Goal: Transaction & Acquisition: Book appointment/travel/reservation

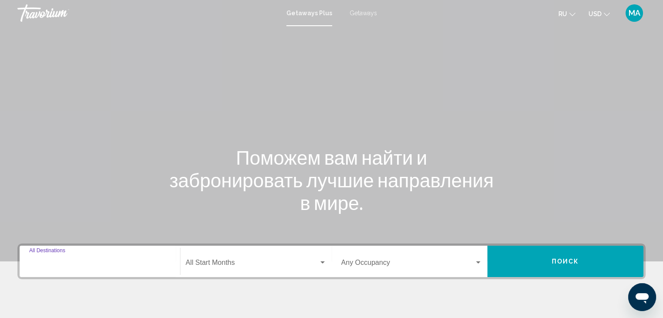
click at [48, 266] on input "Destination All Destinations" at bounding box center [99, 265] width 141 height 8
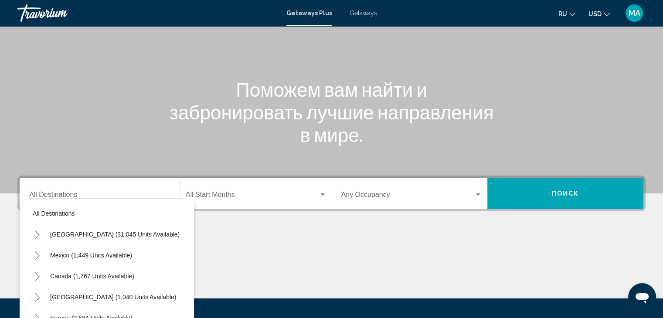
click at [48, 186] on div "Destination All Destinations" at bounding box center [99, 193] width 141 height 27
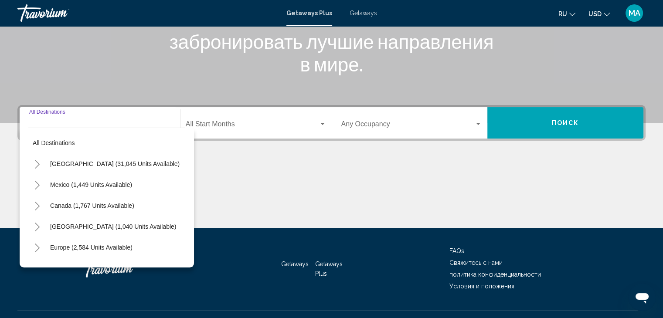
scroll to position [155, 0]
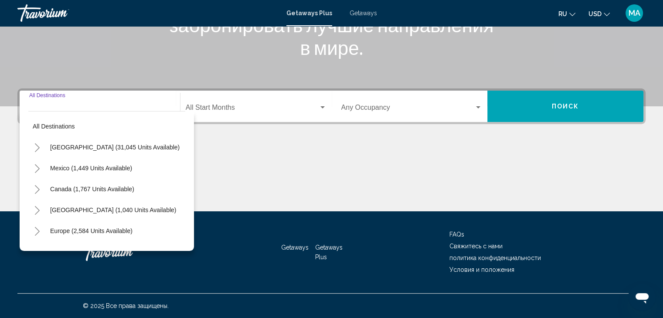
click at [42, 103] on div "Destination All Destinations" at bounding box center [99, 106] width 141 height 27
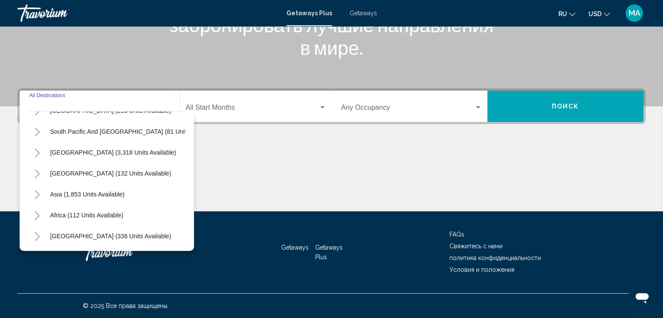
scroll to position [148, 0]
click at [38, 186] on button "Toggle Asia (1,853 units available)" at bounding box center [36, 194] width 17 height 17
click at [35, 212] on icon "Toggle Africa (112 units available)" at bounding box center [37, 216] width 5 height 9
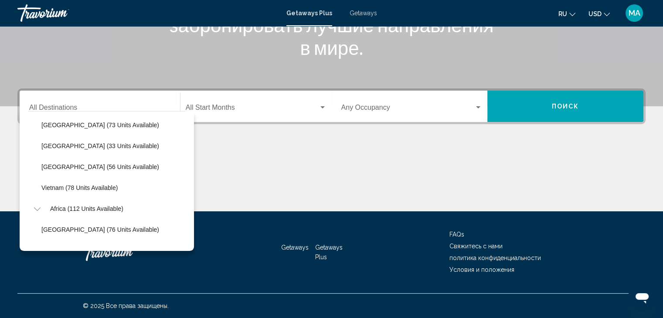
scroll to position [420, 0]
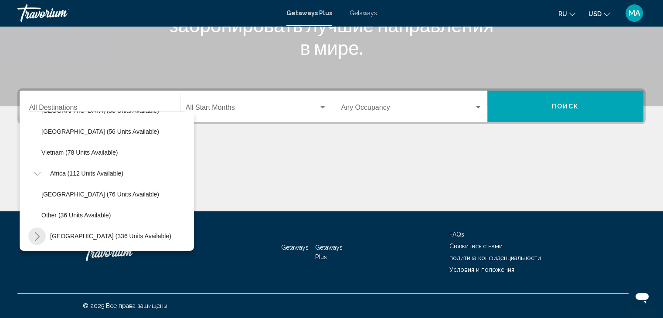
click at [37, 228] on button "Toggle Middle East (336 units available)" at bounding box center [36, 236] width 17 height 17
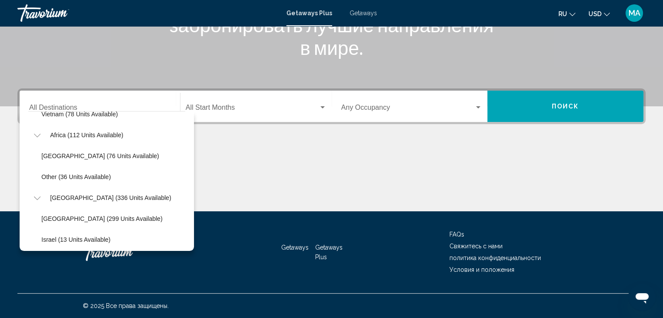
scroll to position [439, 0]
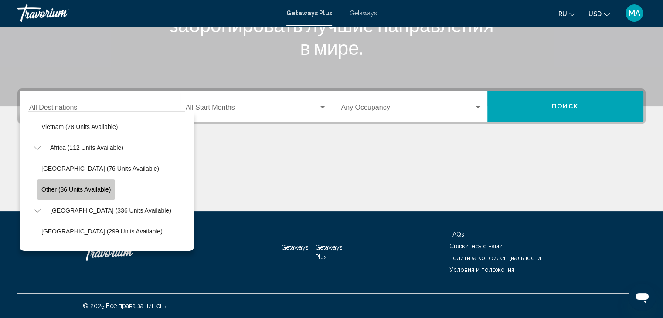
click at [45, 184] on button "Other (36 units available)" at bounding box center [76, 190] width 78 height 20
type input "**********"
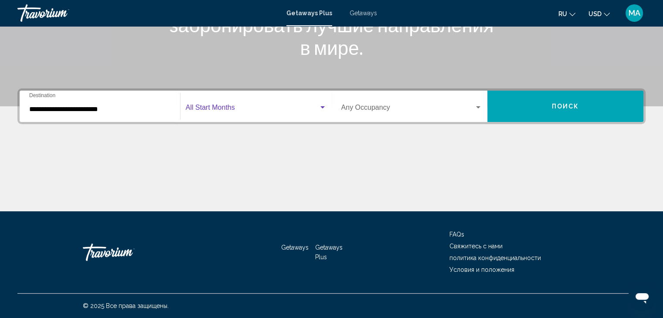
click at [322, 109] on div "Search widget" at bounding box center [323, 107] width 8 height 7
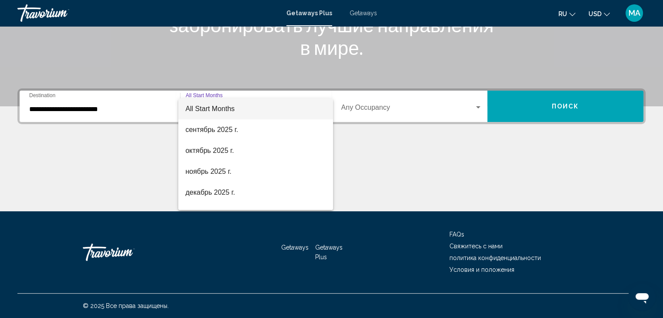
click at [382, 137] on div at bounding box center [331, 159] width 663 height 318
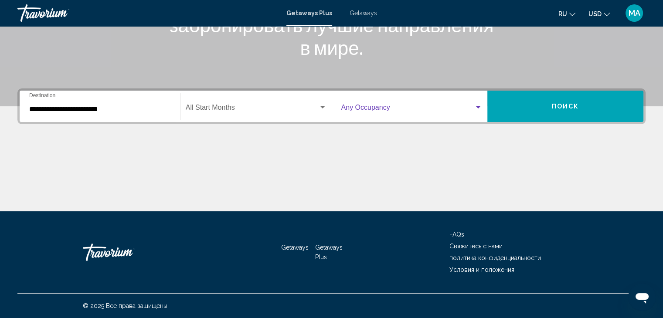
click at [480, 104] on div "Search widget" at bounding box center [478, 107] width 8 height 7
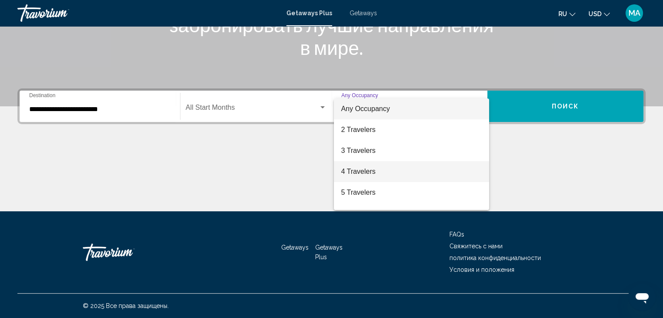
click at [372, 173] on span "4 Travelers" at bounding box center [411, 171] width 141 height 21
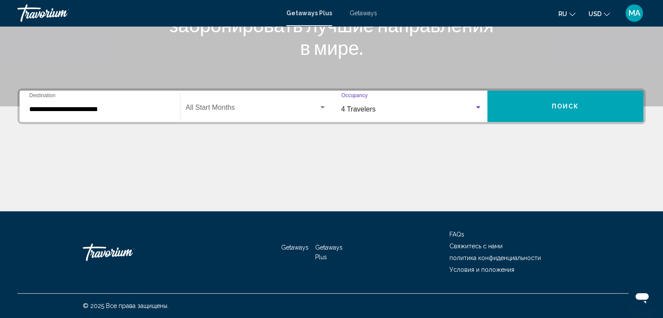
click at [566, 107] on span "Поиск" at bounding box center [565, 106] width 27 height 7
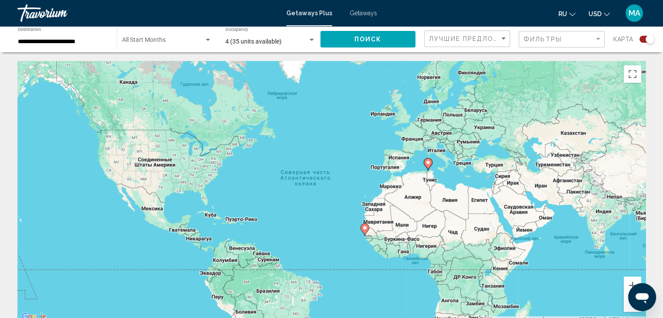
scroll to position [87, 0]
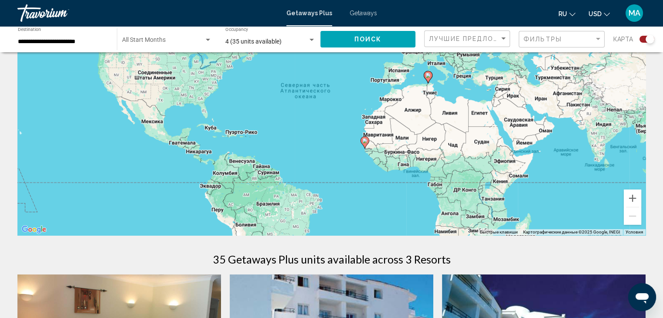
click at [652, 38] on div "Search widget" at bounding box center [650, 39] width 9 height 9
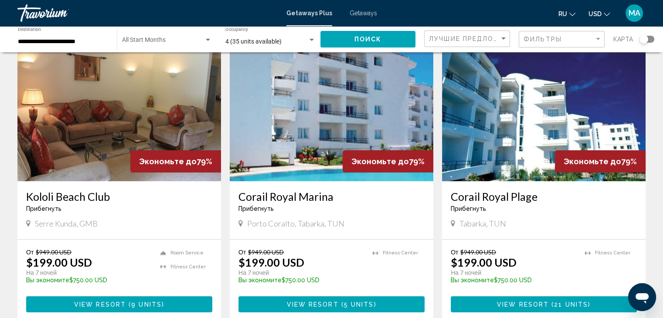
scroll to position [0, 0]
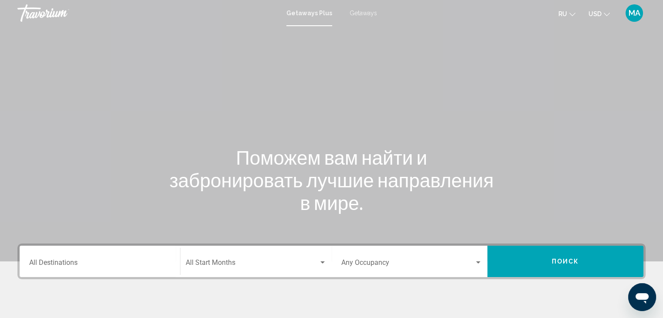
click at [52, 257] on div "Destination All Destinations" at bounding box center [99, 261] width 141 height 27
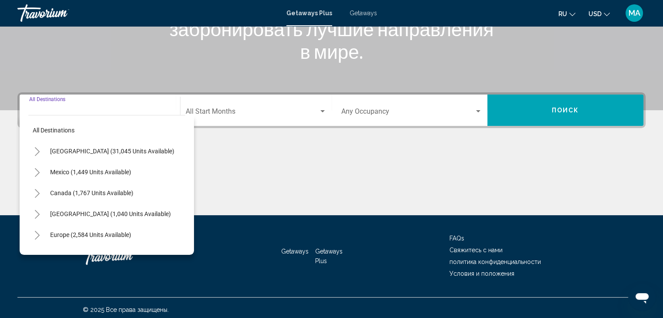
scroll to position [155, 0]
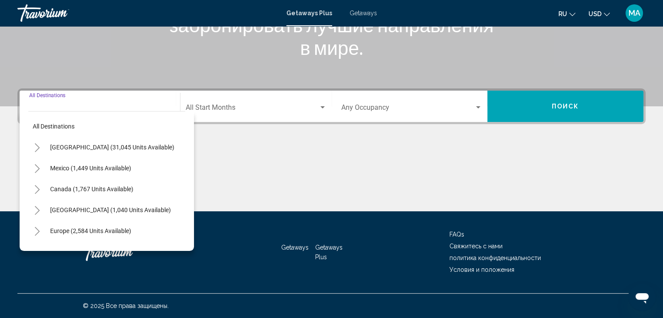
click at [36, 228] on icon "Toggle Europe (2,584 units available)" at bounding box center [37, 231] width 7 height 9
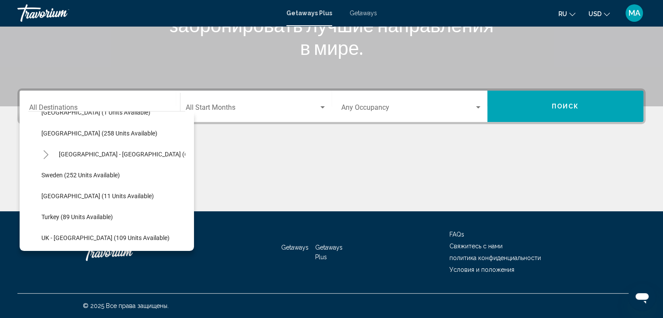
scroll to position [393, 0]
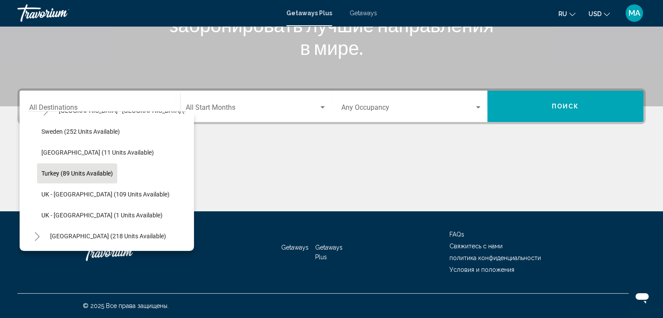
click at [56, 176] on span "Turkey (89 units available)" at bounding box center [77, 173] width 72 height 7
type input "**********"
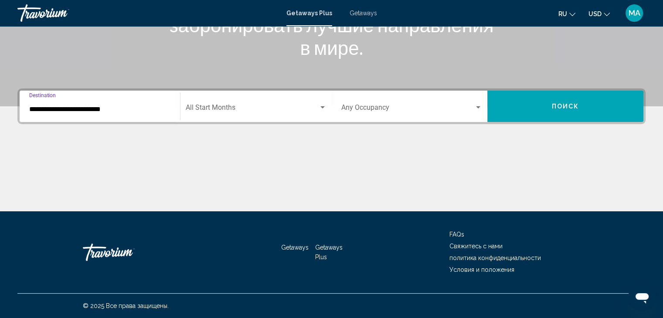
click at [481, 106] on div "Search widget" at bounding box center [478, 107] width 8 height 7
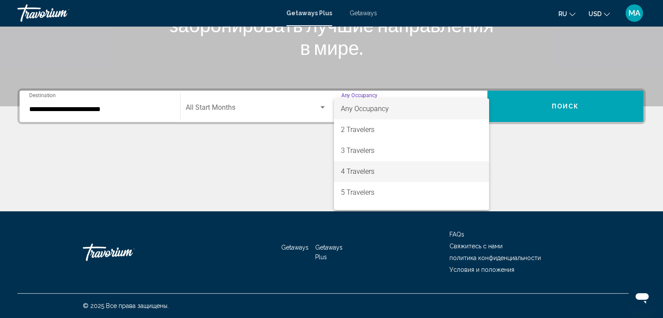
click at [380, 175] on span "4 Travelers" at bounding box center [411, 171] width 141 height 21
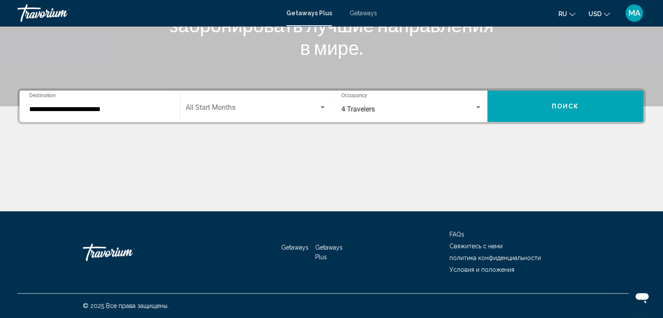
click at [574, 16] on icon "Change language" at bounding box center [573, 14] width 6 height 6
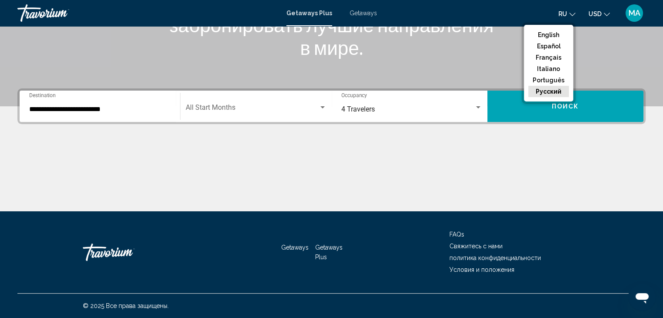
click at [543, 89] on button "русский" at bounding box center [549, 91] width 41 height 11
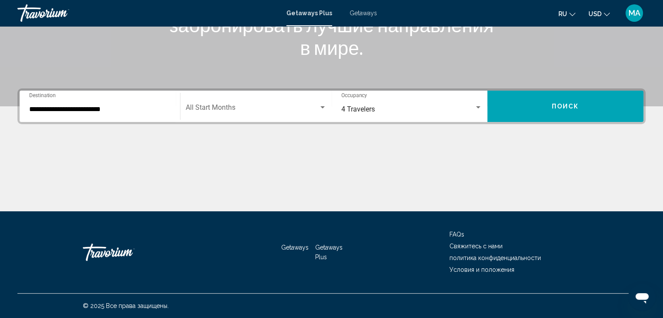
click at [564, 102] on button "Поиск" at bounding box center [566, 106] width 156 height 31
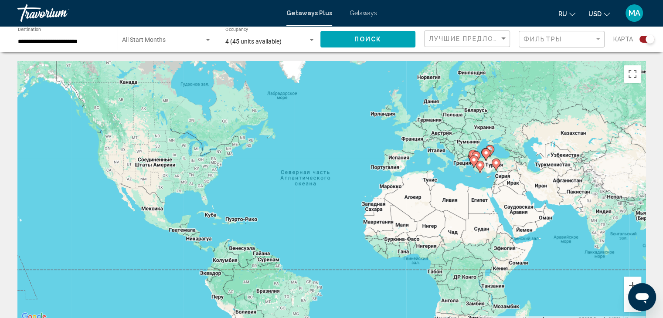
click at [648, 35] on div "карта" at bounding box center [634, 40] width 41 height 18
click at [649, 37] on div "Search widget" at bounding box center [650, 39] width 9 height 9
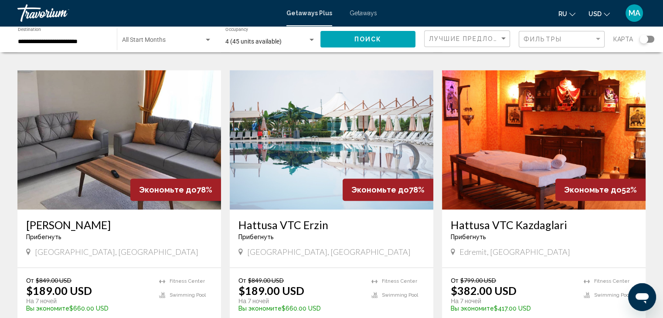
scroll to position [611, 0]
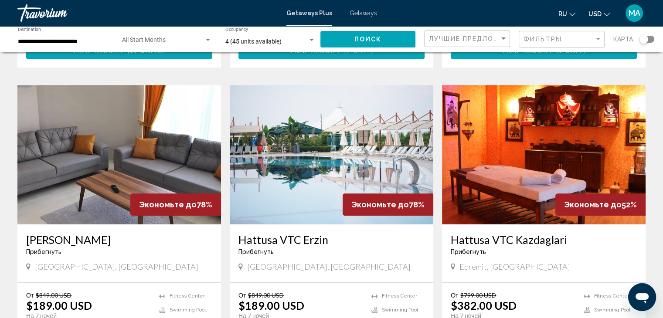
click at [330, 158] on img "Main content" at bounding box center [332, 155] width 204 height 140
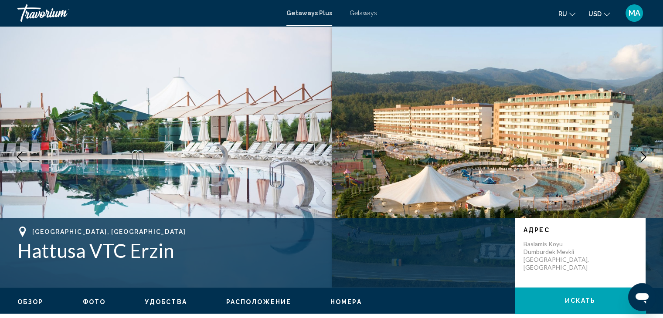
click at [642, 156] on icon "Next image" at bounding box center [643, 157] width 10 height 10
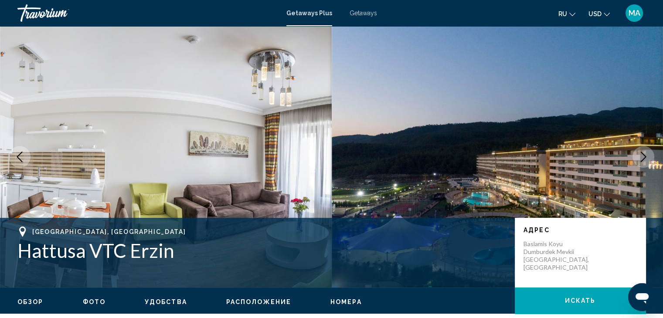
click at [642, 156] on icon "Next image" at bounding box center [643, 157] width 10 height 10
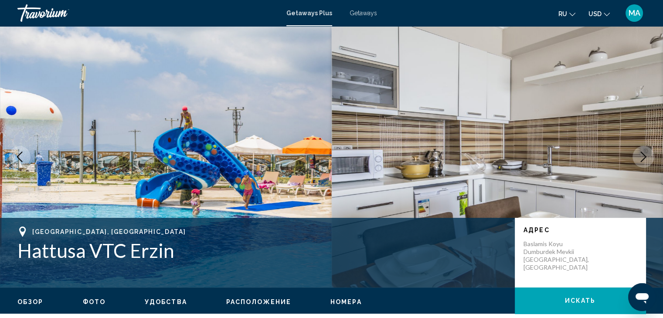
click at [642, 156] on icon "Next image" at bounding box center [643, 157] width 10 height 10
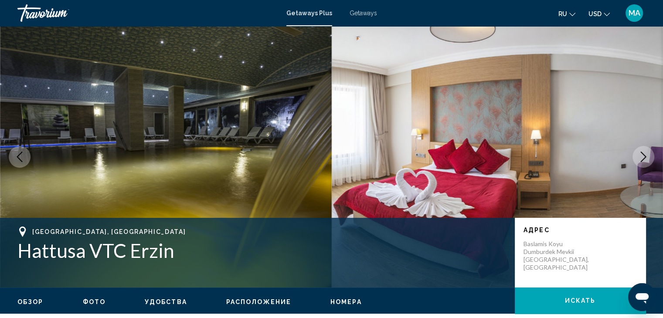
click at [642, 156] on icon "Next image" at bounding box center [643, 157] width 10 height 10
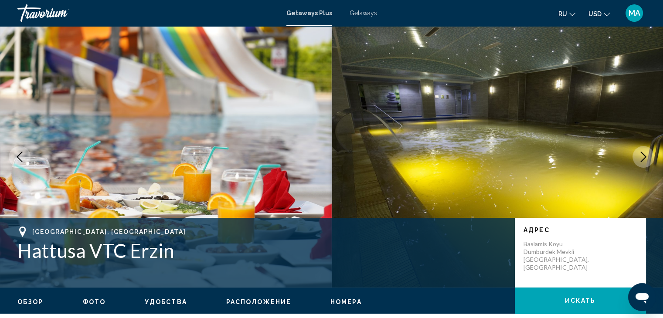
click at [642, 156] on icon "Next image" at bounding box center [643, 157] width 10 height 10
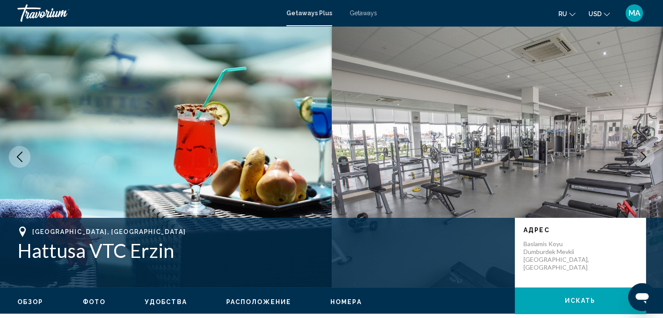
click at [642, 156] on icon "Next image" at bounding box center [643, 157] width 10 height 10
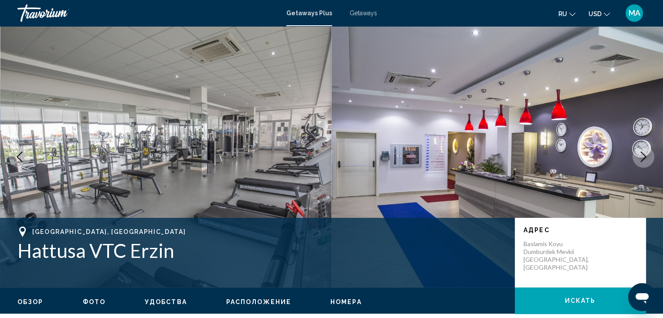
click at [642, 156] on icon "Next image" at bounding box center [643, 157] width 10 height 10
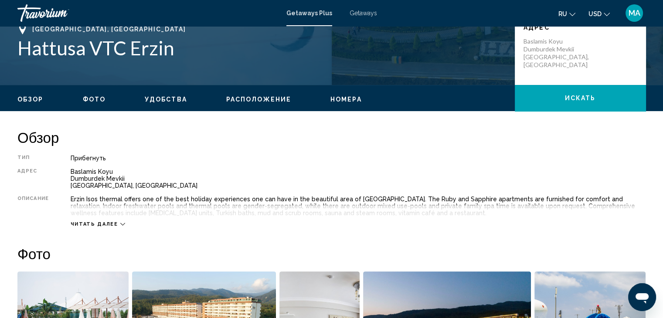
scroll to position [218, 0]
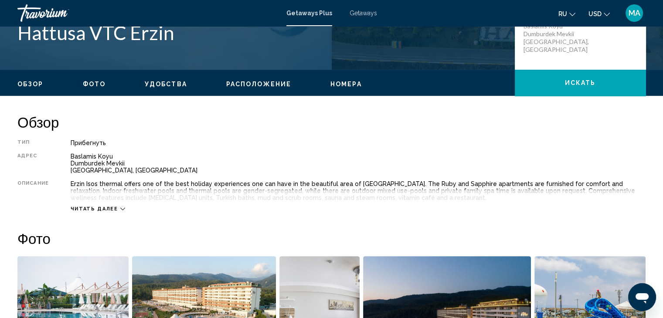
click at [120, 207] on icon "Main content" at bounding box center [122, 209] width 5 height 5
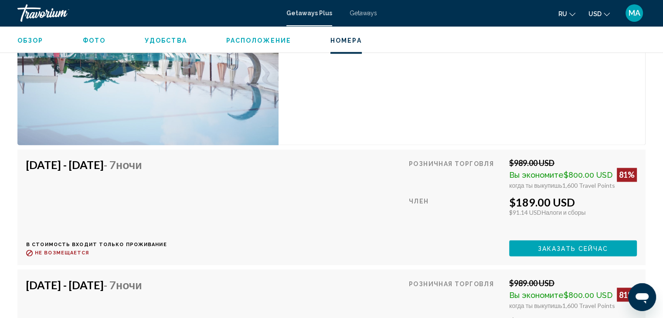
scroll to position [1526, 0]
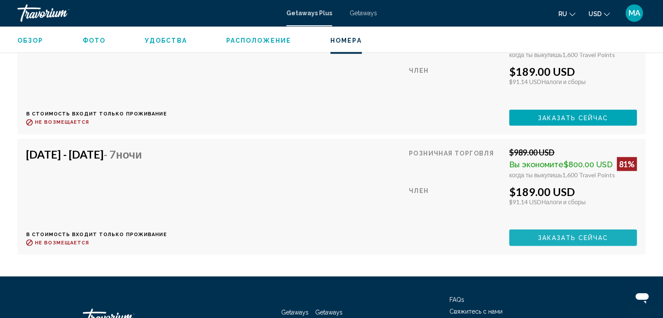
click at [586, 234] on span "Заказать сейчас" at bounding box center [573, 237] width 71 height 7
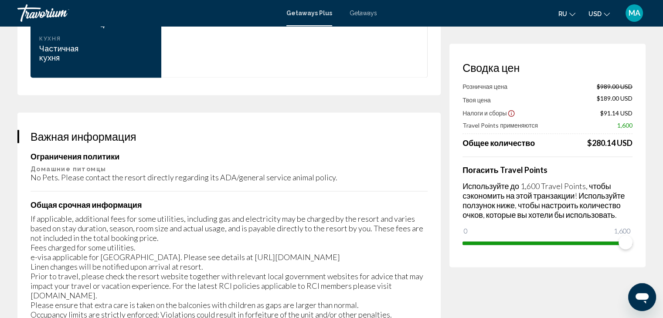
scroll to position [1178, 0]
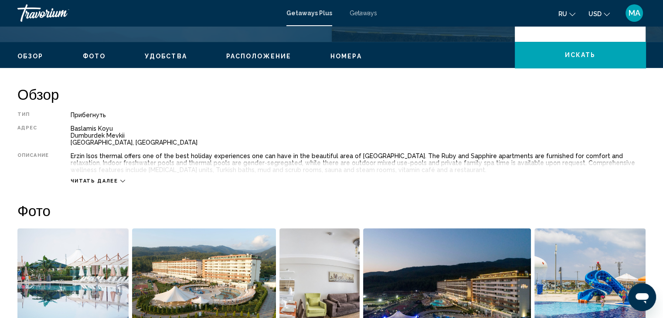
scroll to position [262, 0]
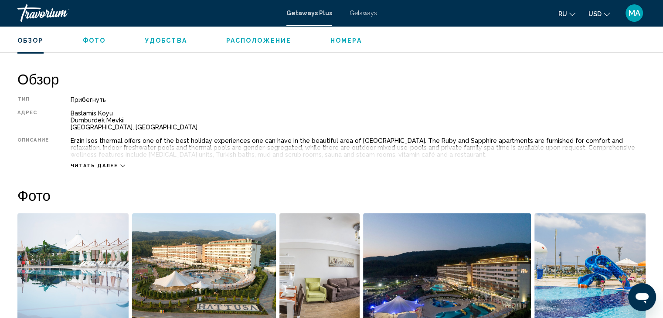
click at [122, 165] on div "Читать далее" at bounding box center [358, 157] width 575 height 24
click at [119, 162] on div "Читать далее" at bounding box center [358, 157] width 575 height 24
click at [120, 167] on icon "Main content" at bounding box center [122, 166] width 5 height 5
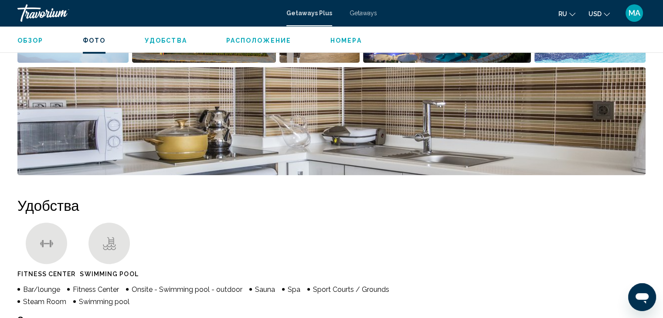
scroll to position [436, 0]
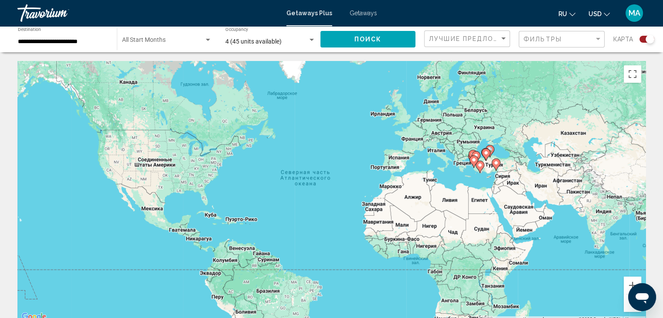
click at [651, 39] on div "Search widget" at bounding box center [650, 39] width 9 height 9
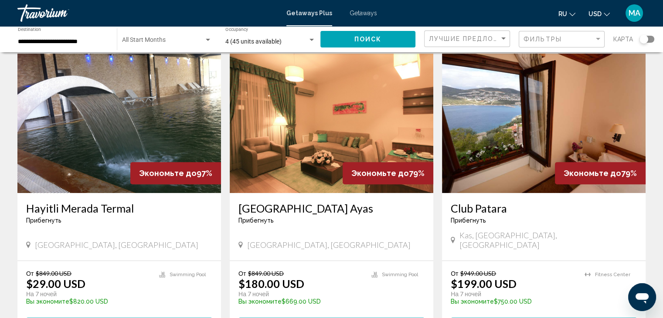
scroll to position [349, 0]
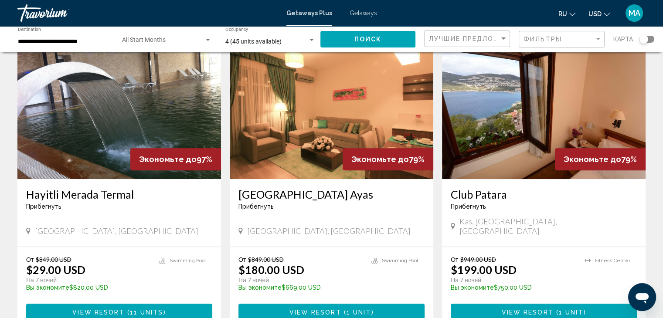
click at [109, 118] on img "Main content" at bounding box center [119, 110] width 204 height 140
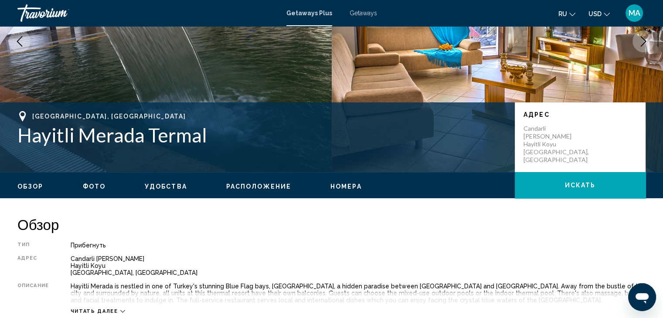
scroll to position [218, 0]
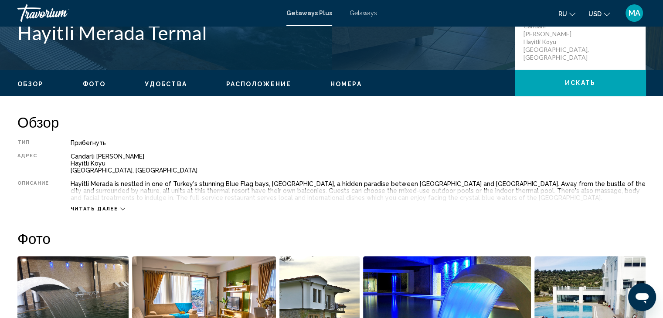
click at [120, 211] on icon "Main content" at bounding box center [122, 209] width 5 height 5
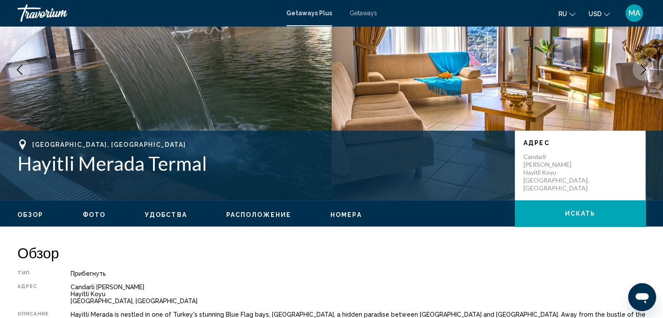
scroll to position [174, 0]
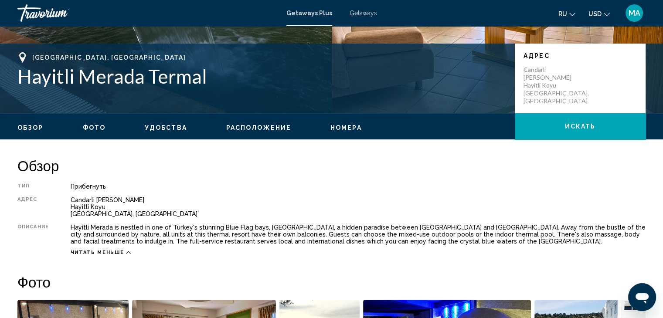
click at [162, 129] on span "Удобства" at bounding box center [166, 127] width 42 height 7
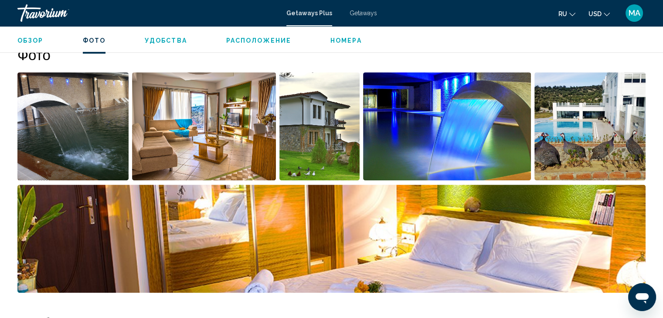
scroll to position [228, 0]
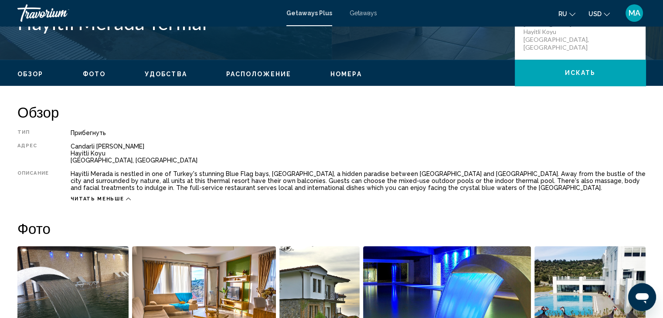
click at [133, 195] on div "Читать меньше" at bounding box center [358, 196] width 575 height 11
click at [126, 197] on icon "Main content" at bounding box center [128, 199] width 5 height 5
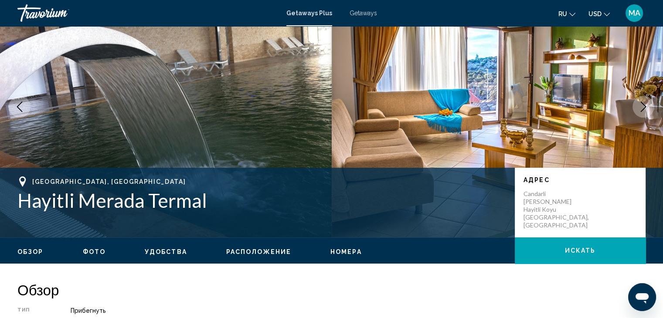
scroll to position [87, 0]
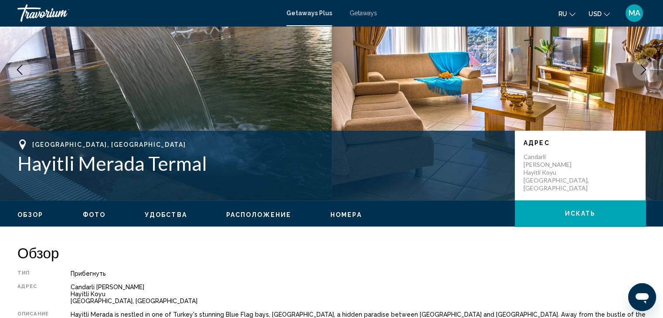
click at [29, 215] on span "Обзор" at bounding box center [30, 215] width 26 height 7
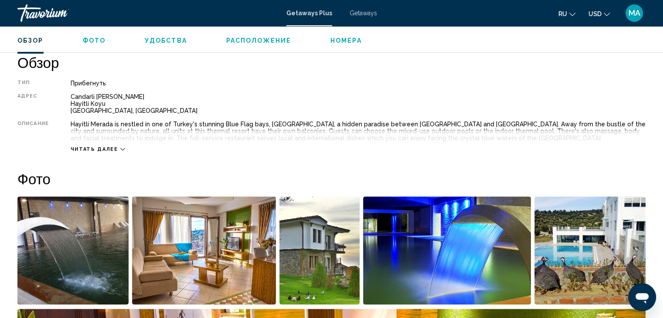
scroll to position [279, 0]
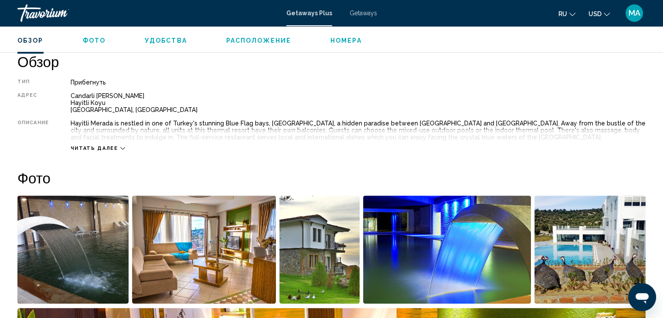
click at [85, 37] on span "Фото" at bounding box center [94, 40] width 23 height 7
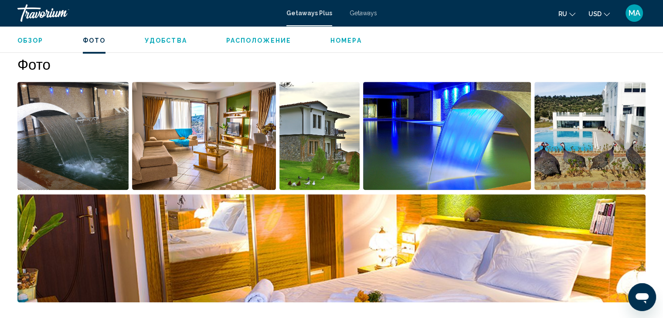
scroll to position [396, 0]
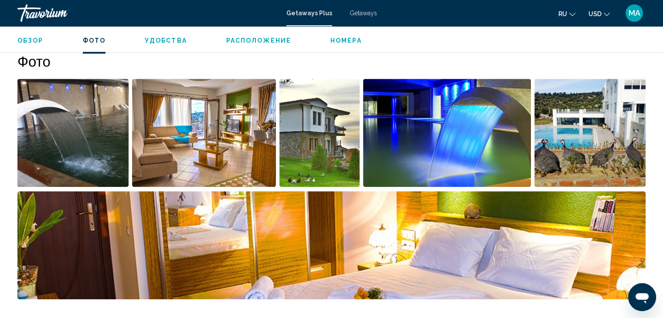
click at [168, 42] on span "Удобства" at bounding box center [166, 40] width 42 height 7
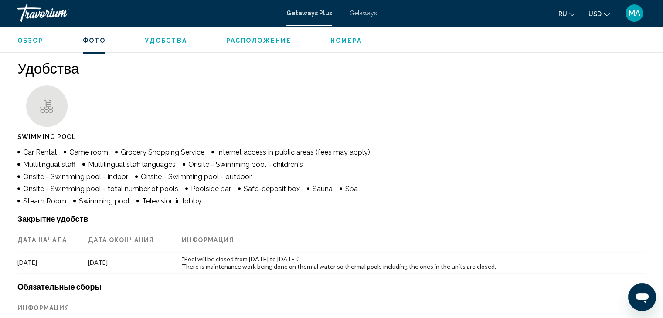
scroll to position [665, 0]
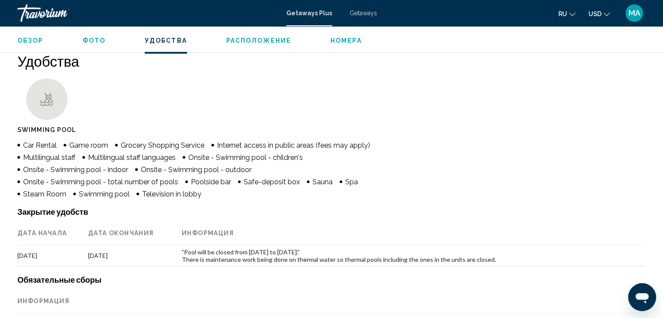
click at [355, 44] on span "Номера" at bounding box center [346, 40] width 31 height 7
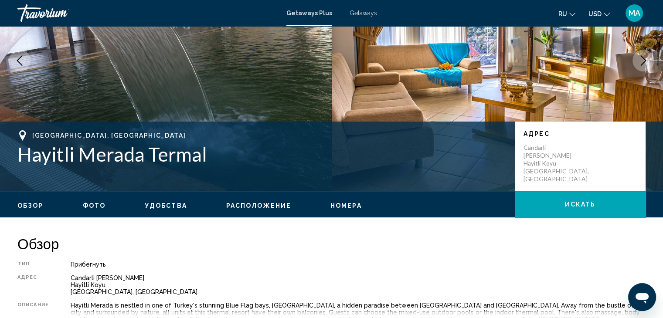
scroll to position [0, 0]
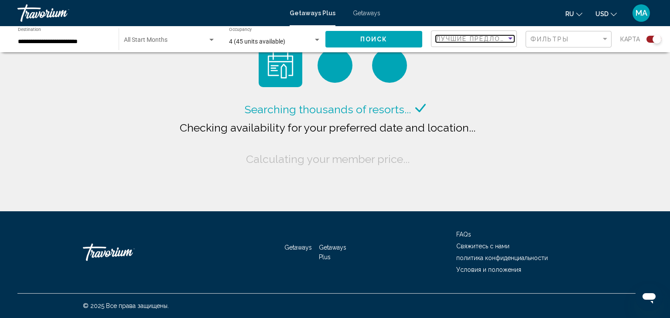
click at [512, 38] on div "Sort by" at bounding box center [510, 39] width 4 height 2
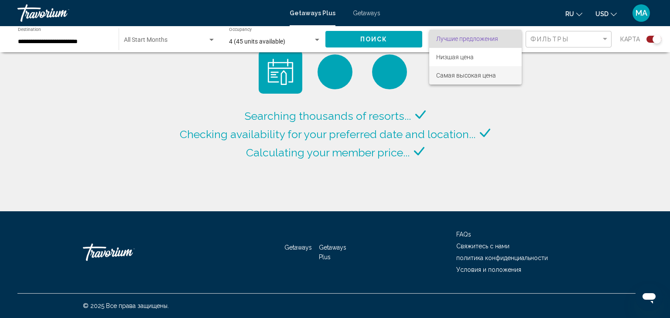
click at [483, 75] on span "Самая высокая цена" at bounding box center [466, 75] width 60 height 7
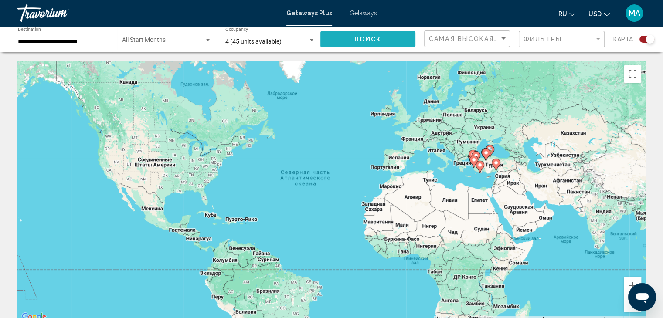
click at [358, 35] on span "Поиск" at bounding box center [368, 38] width 27 height 7
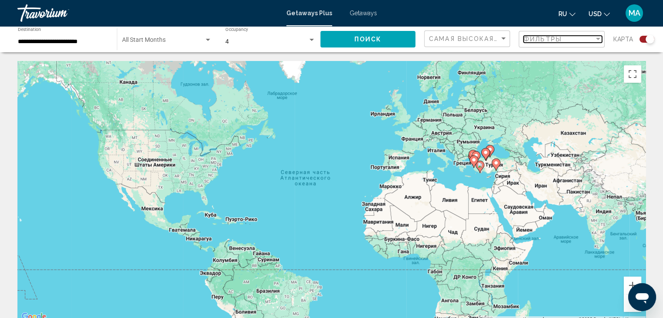
click at [600, 37] on div "Filter" at bounding box center [598, 39] width 8 height 7
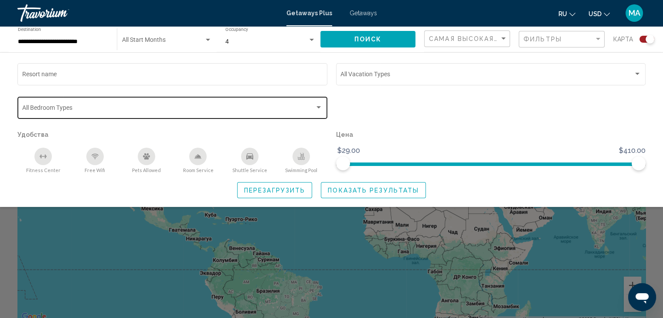
click at [319, 102] on div "Bedroom Types All Bedroom Types" at bounding box center [172, 107] width 301 height 24
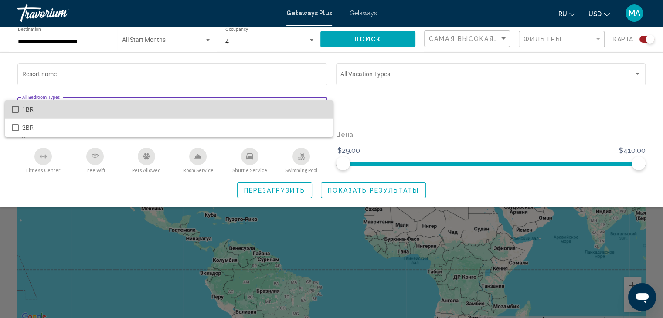
click at [318, 103] on span "1BR" at bounding box center [174, 109] width 304 height 18
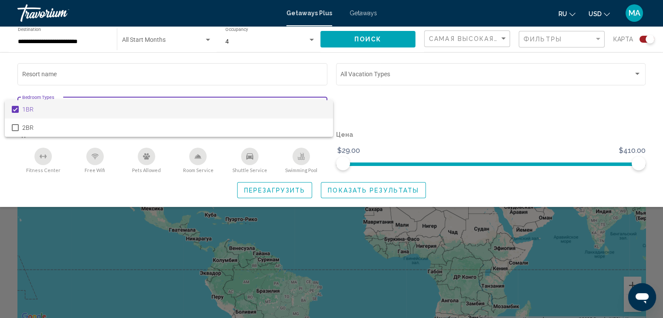
click at [322, 105] on span "1BR" at bounding box center [174, 109] width 304 height 18
click at [402, 100] on div at bounding box center [331, 159] width 663 height 318
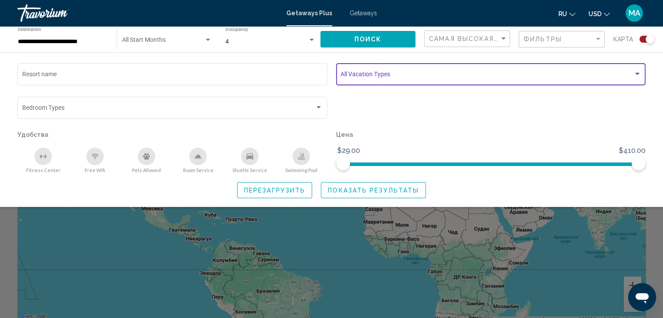
click at [640, 74] on div "Search widget" at bounding box center [638, 74] width 8 height 7
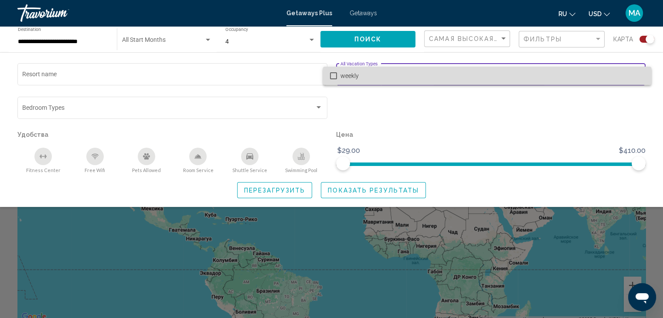
click at [640, 74] on span "weekly" at bounding box center [493, 76] width 304 height 18
click at [635, 75] on span "weekly" at bounding box center [493, 76] width 304 height 18
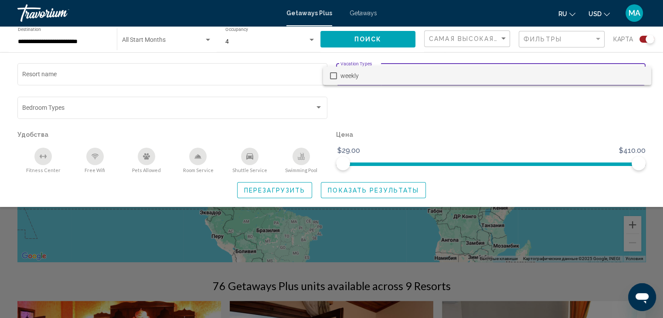
scroll to position [131, 0]
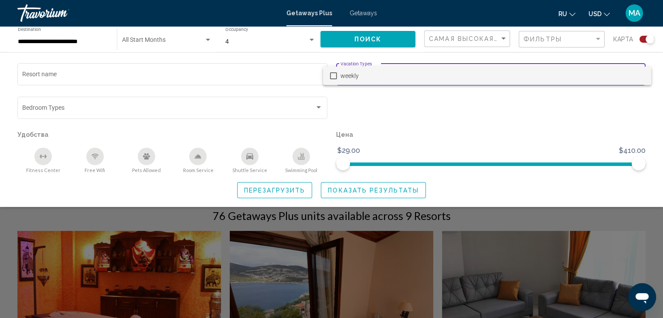
click at [649, 35] on div at bounding box center [331, 159] width 663 height 318
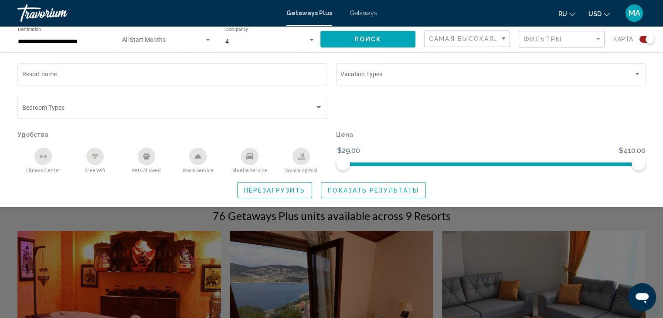
scroll to position [0, 0]
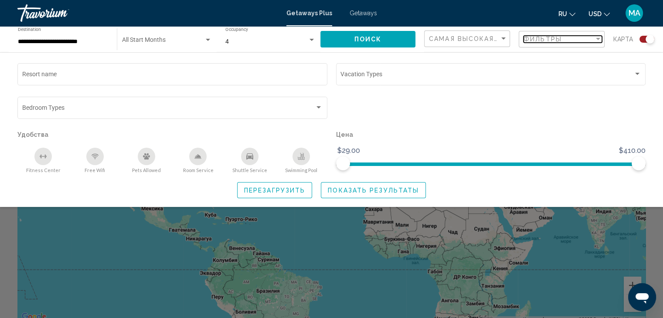
click at [601, 40] on div "Filter" at bounding box center [598, 39] width 8 height 7
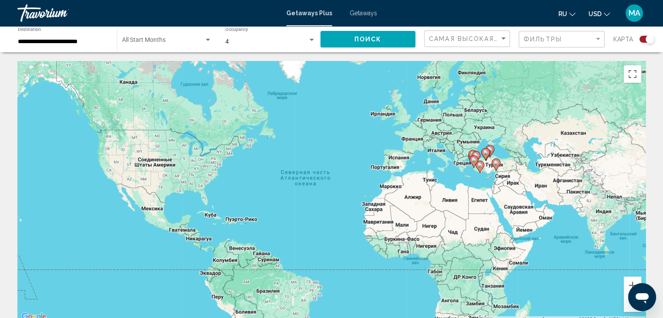
click at [653, 39] on div "Search widget" at bounding box center [650, 39] width 9 height 9
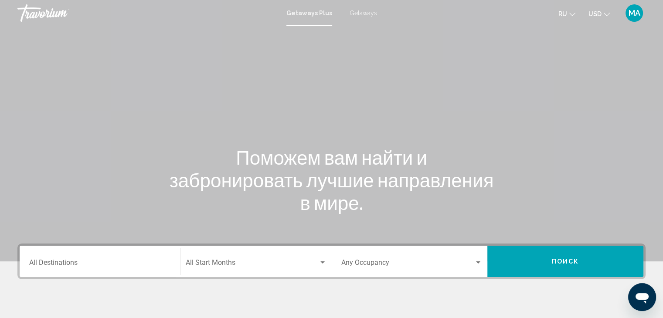
click at [575, 14] on icon "Change language" at bounding box center [573, 14] width 6 height 6
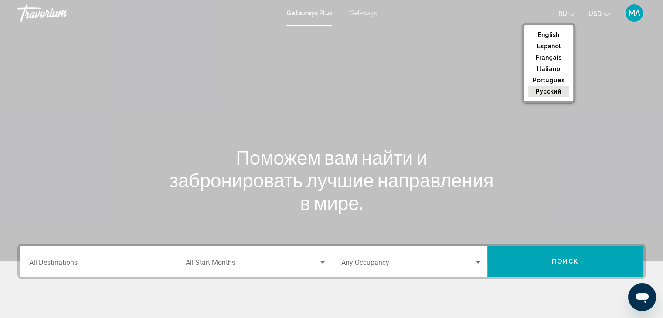
click at [596, 26] on div "Main content" at bounding box center [331, 131] width 663 height 262
